Goal: Information Seeking & Learning: Learn about a topic

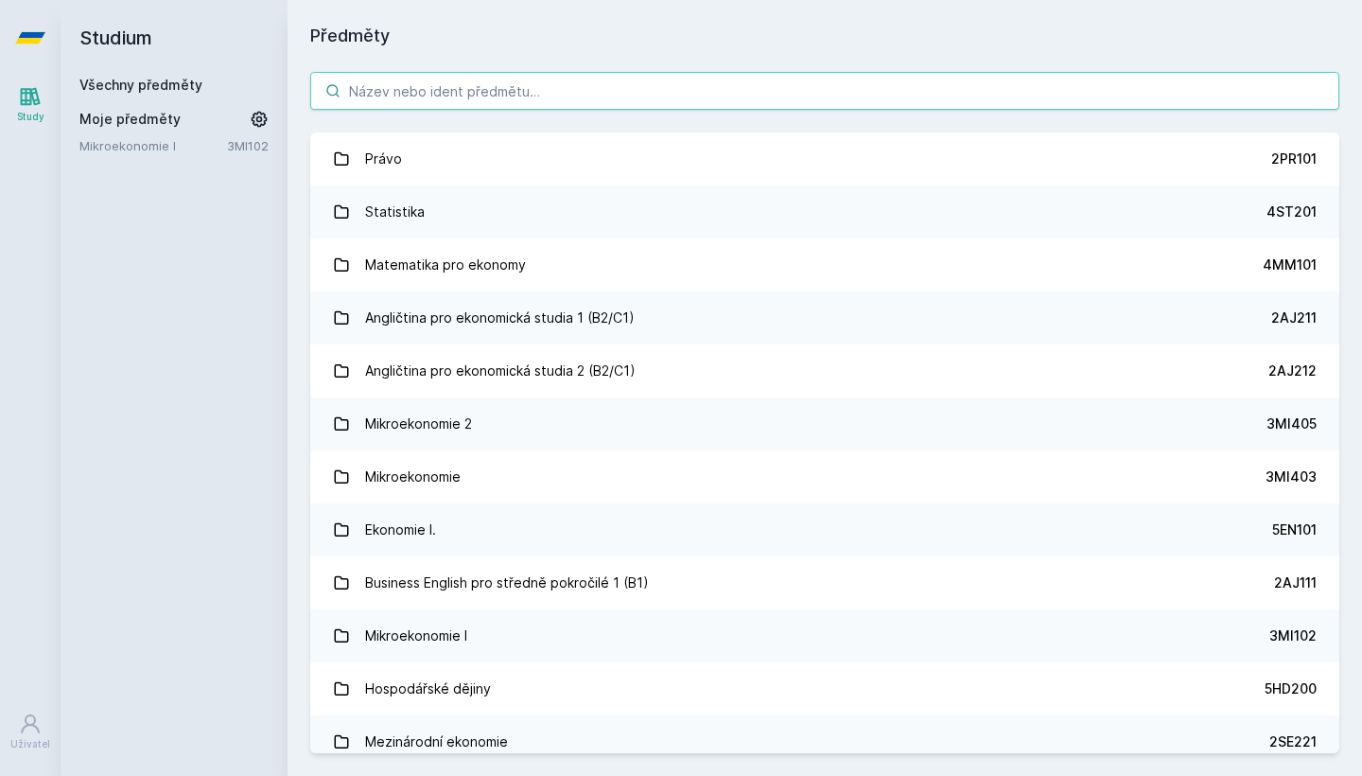
click at [493, 86] on input "search" at bounding box center [824, 91] width 1029 height 38
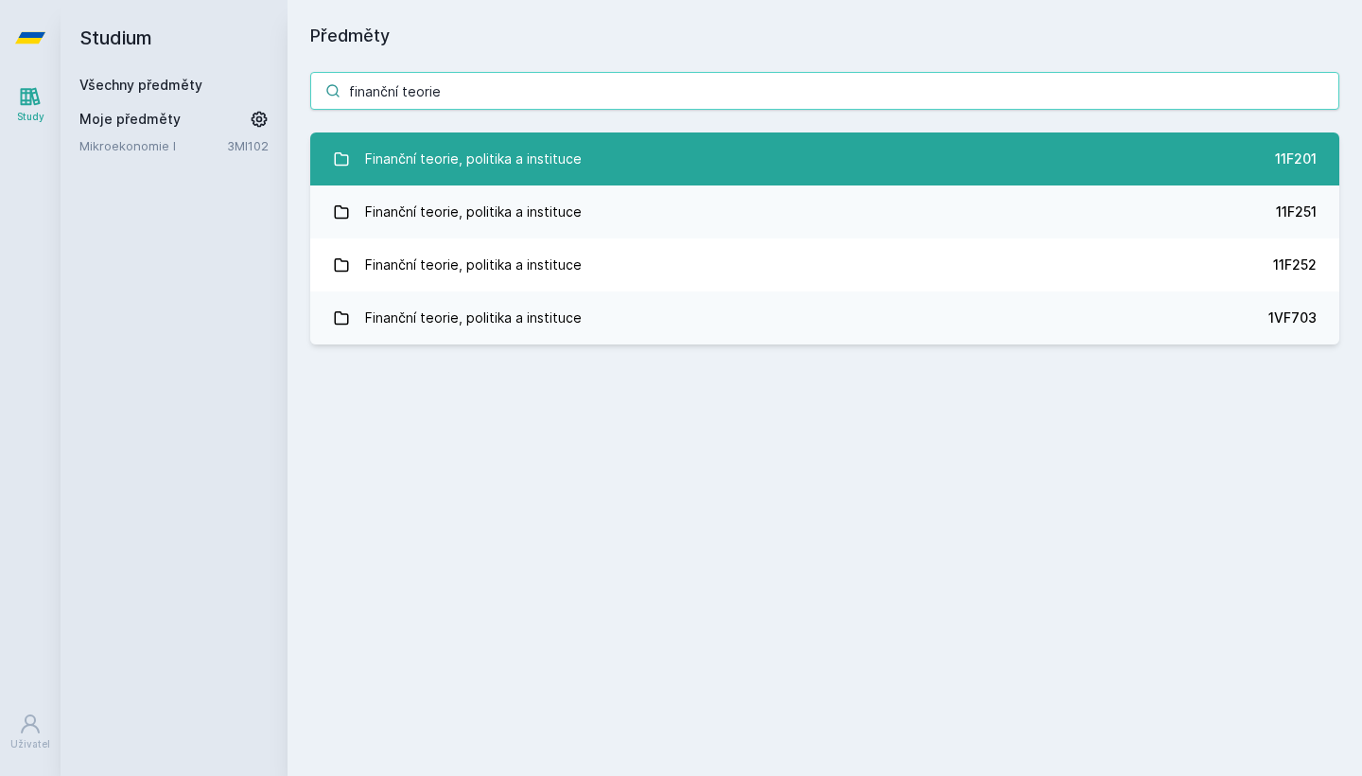
type input "finanční teorie"
click at [1178, 161] on link "Finanční teorie, politika a instituce 11F201" at bounding box center [824, 158] width 1029 height 53
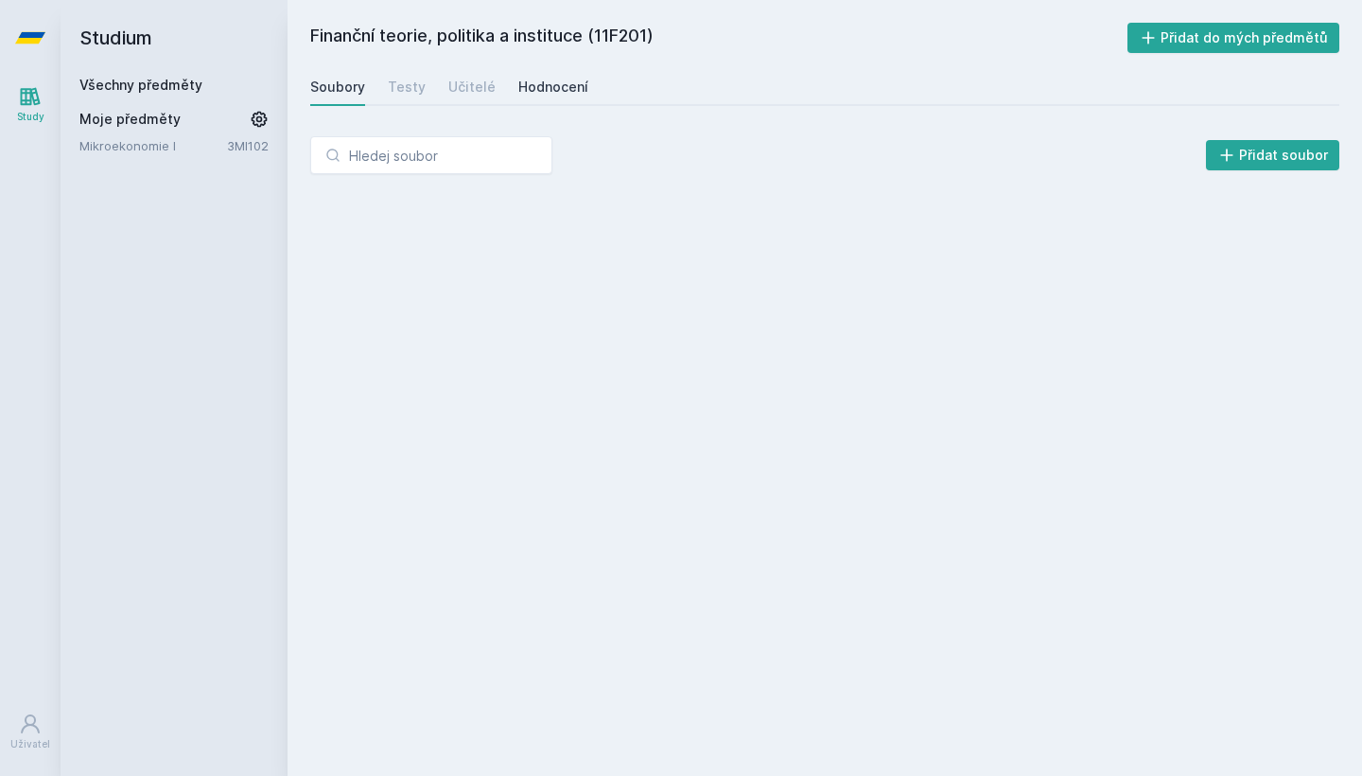
click at [552, 83] on div "Hodnocení" at bounding box center [554, 87] width 70 height 19
click at [343, 92] on div "Soubory" at bounding box center [337, 87] width 55 height 19
click at [459, 94] on div "Učitelé" at bounding box center [471, 87] width 47 height 19
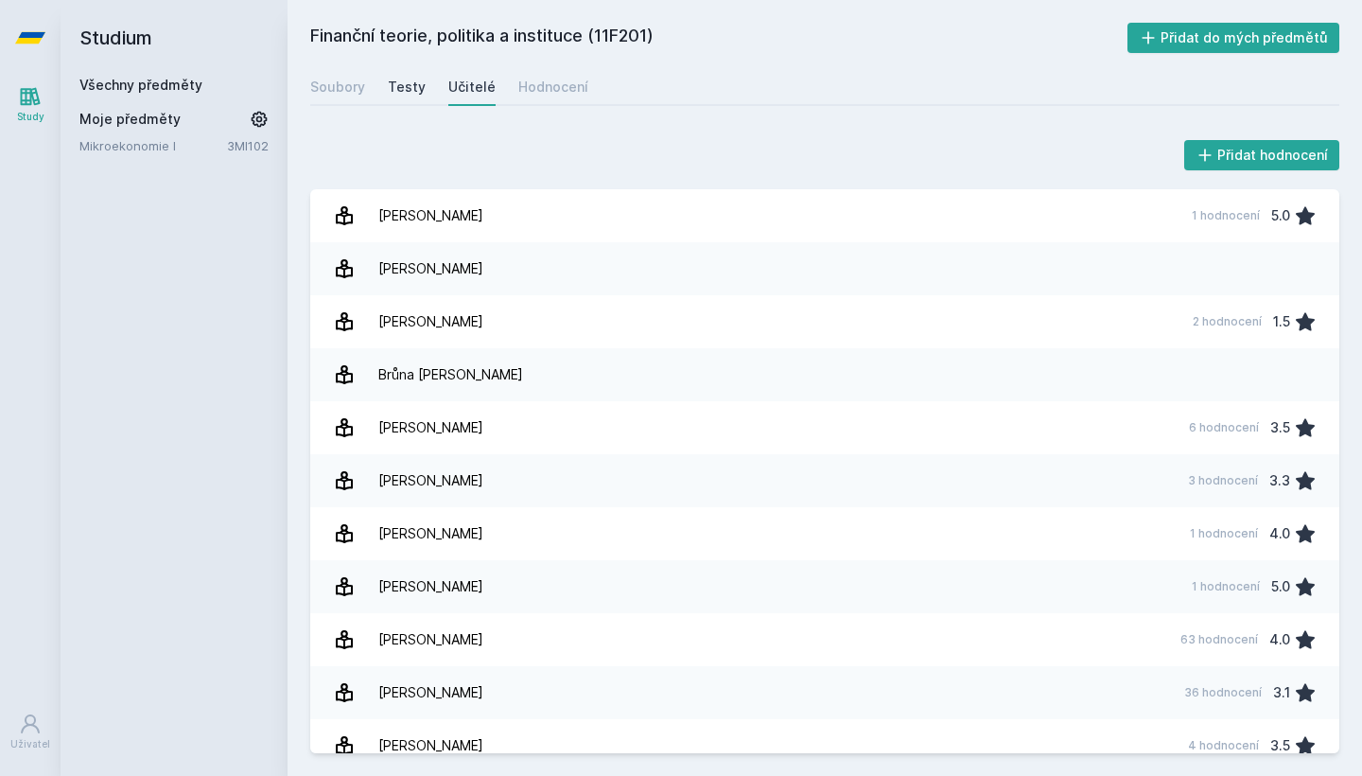
click at [394, 94] on div "Testy" at bounding box center [407, 87] width 38 height 19
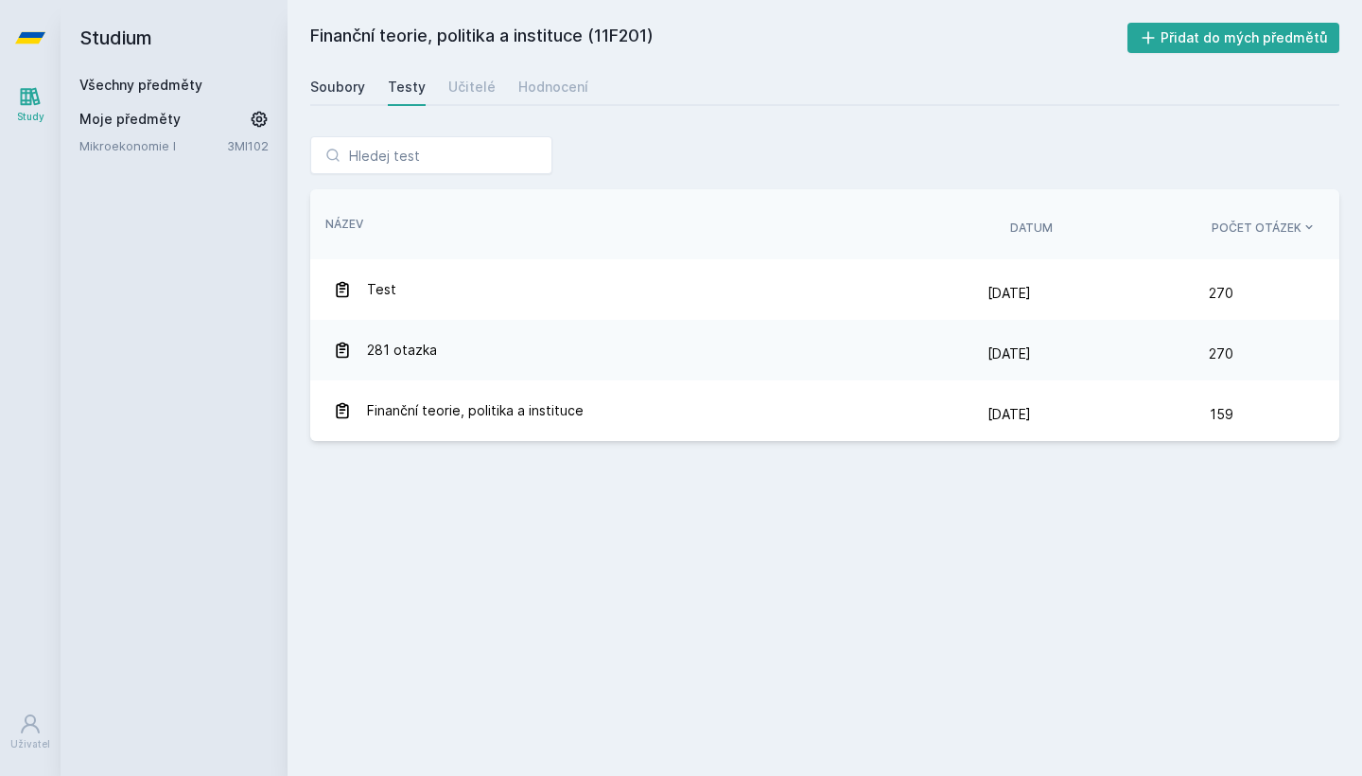
click at [325, 95] on div "Soubory" at bounding box center [337, 87] width 55 height 19
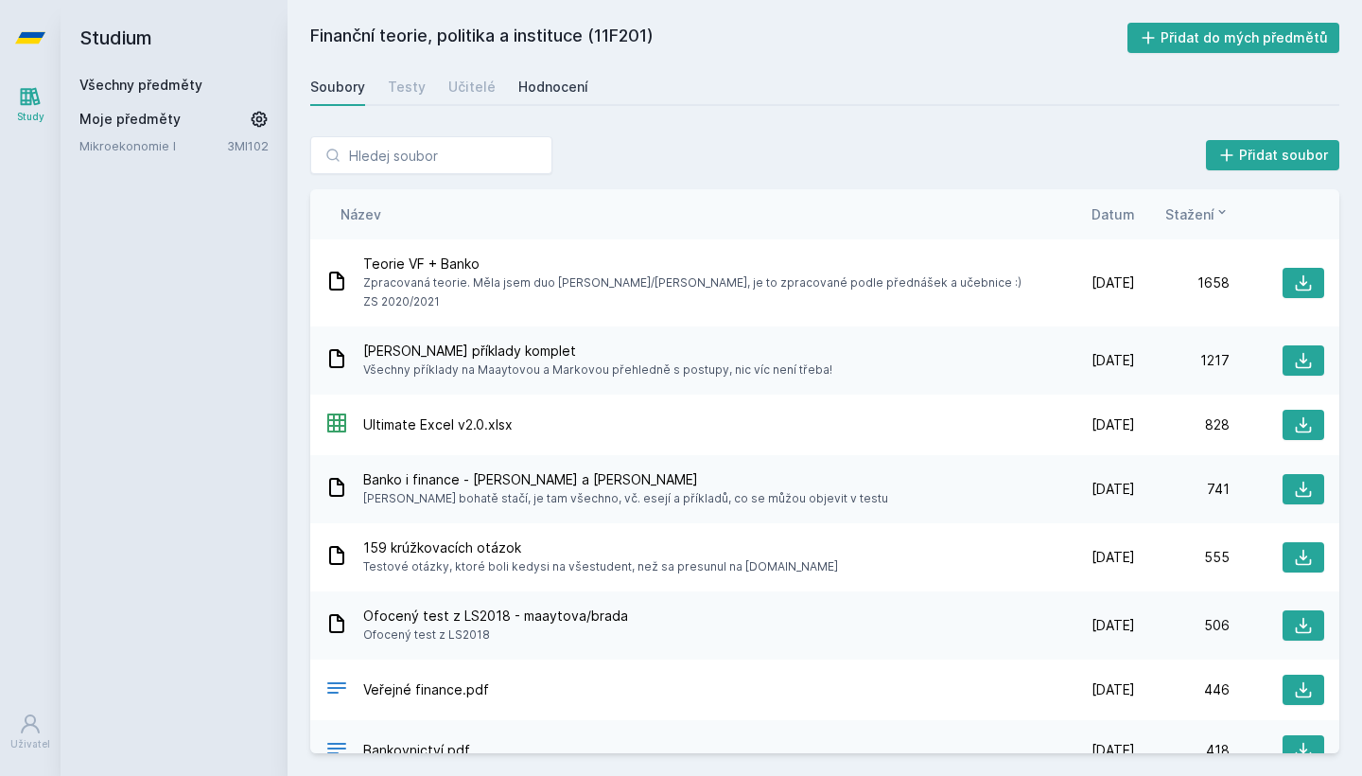
click at [546, 97] on link "Hodnocení" at bounding box center [554, 87] width 70 height 38
